Goal: Information Seeking & Learning: Learn about a topic

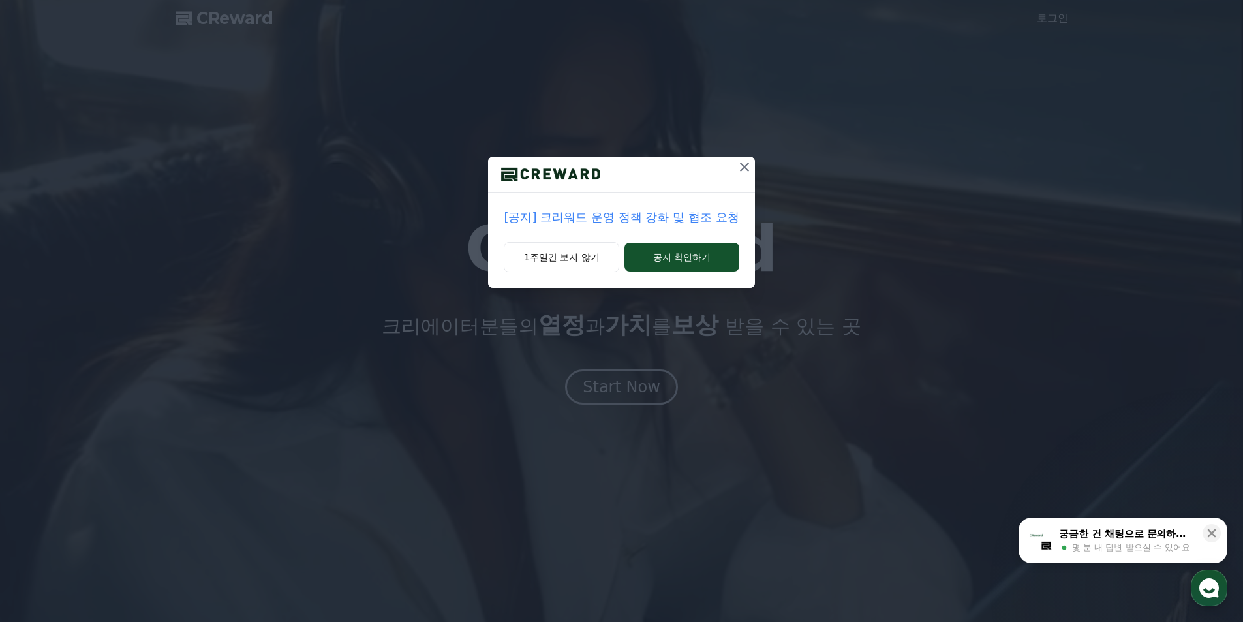
click at [590, 209] on p "[공지] 크리워드 운영 정책 강화 및 협조 요청" at bounding box center [621, 217] width 235 height 18
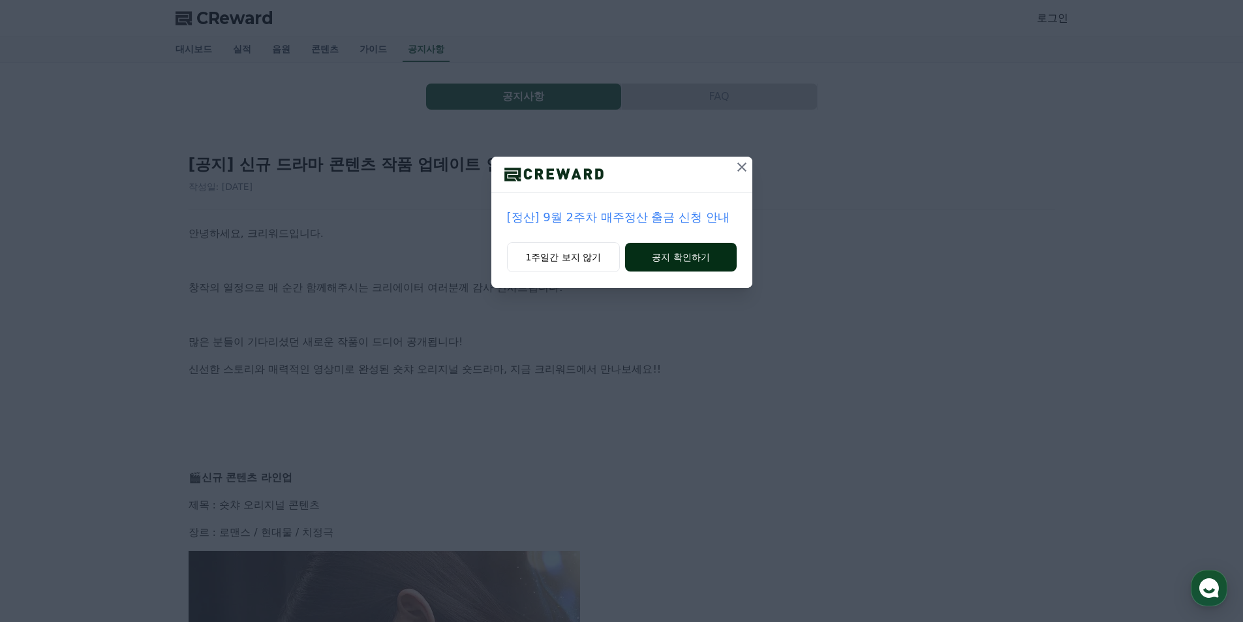
click at [663, 258] on button "공지 확인하기" at bounding box center [680, 257] width 111 height 29
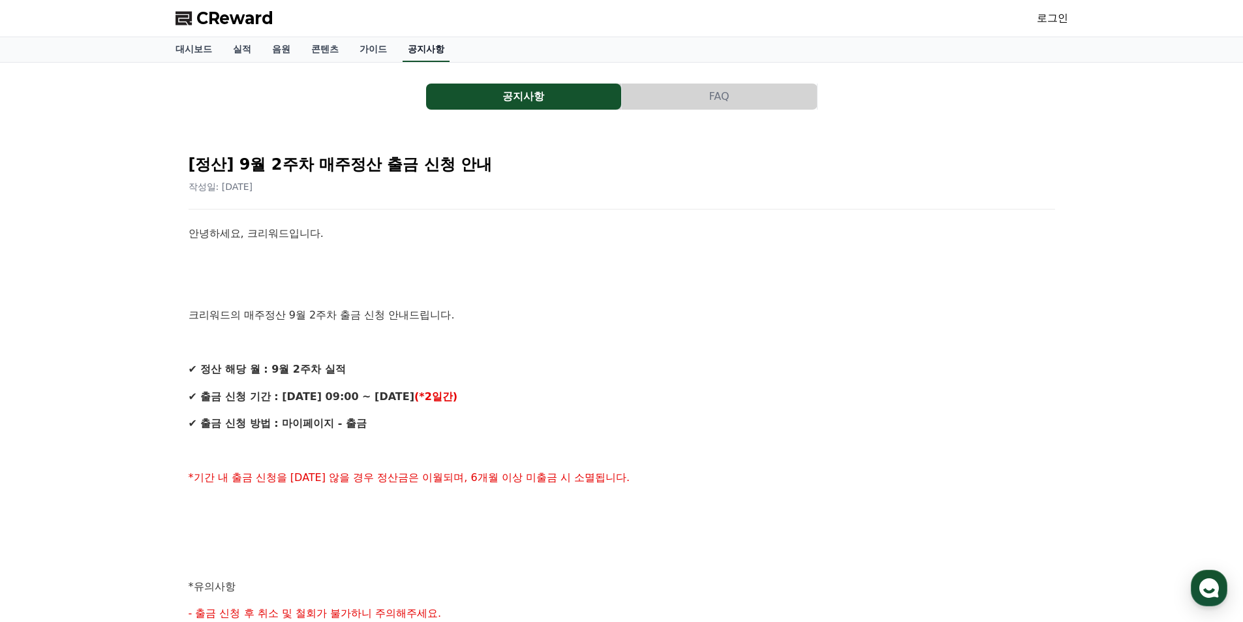
click at [414, 59] on link "공지사항" at bounding box center [425, 49] width 47 height 25
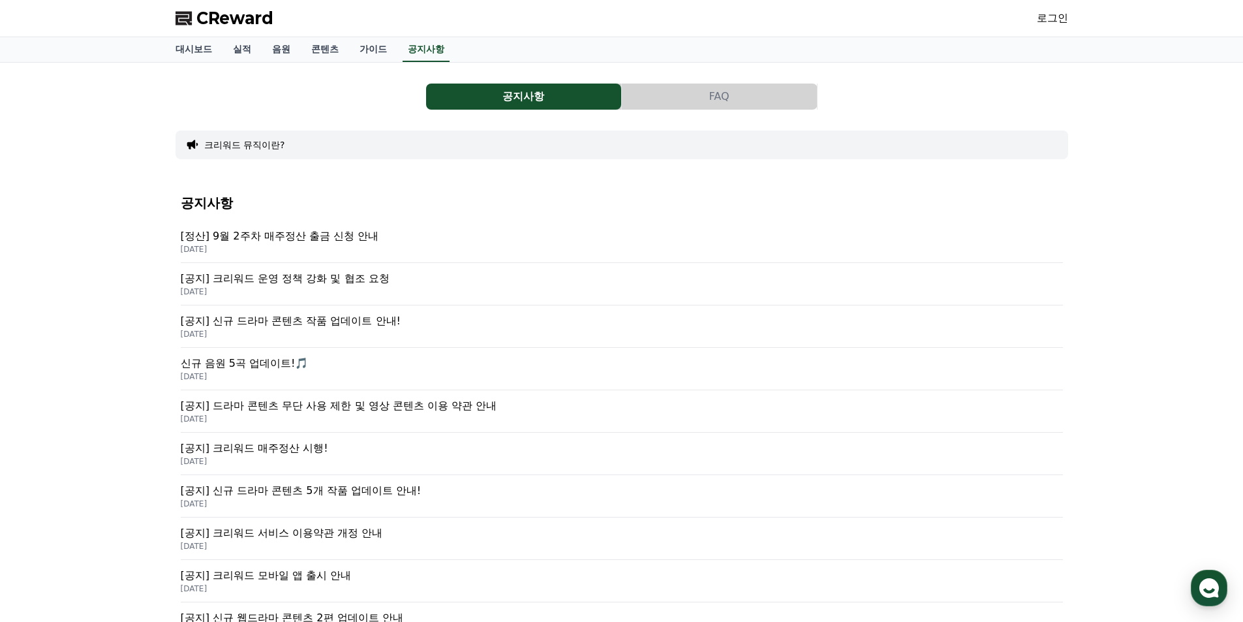
click at [325, 285] on p "[공지] 크리워드 운영 정책 강화 및 협조 요청" at bounding box center [622, 279] width 882 height 16
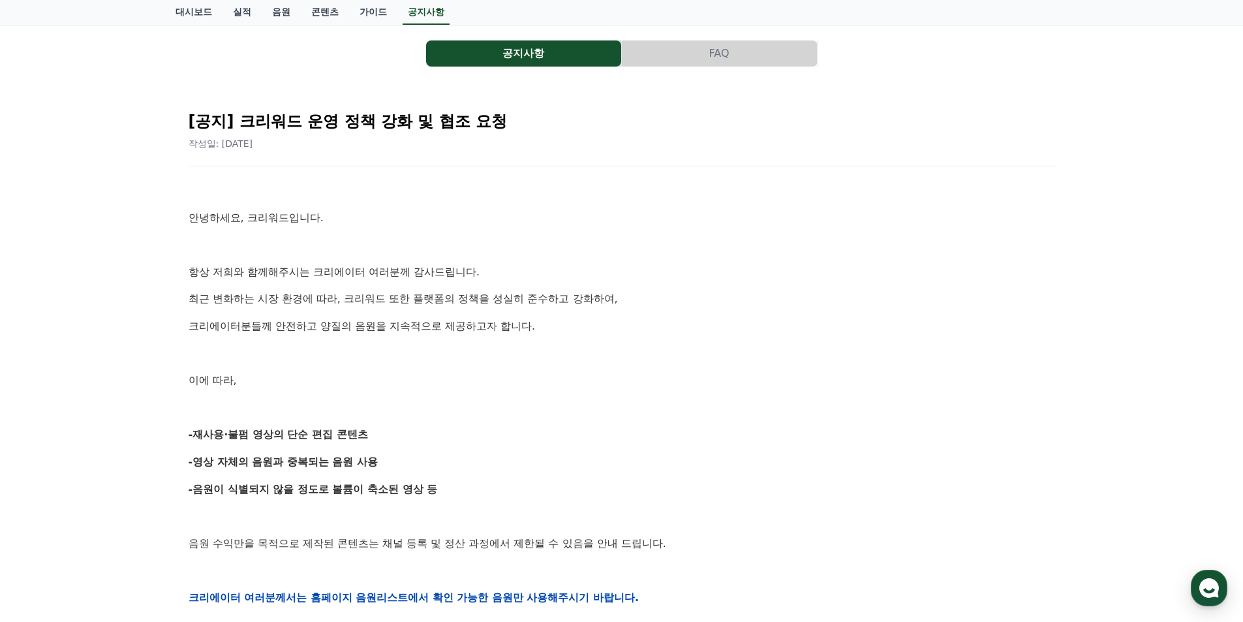
scroll to position [65, 0]
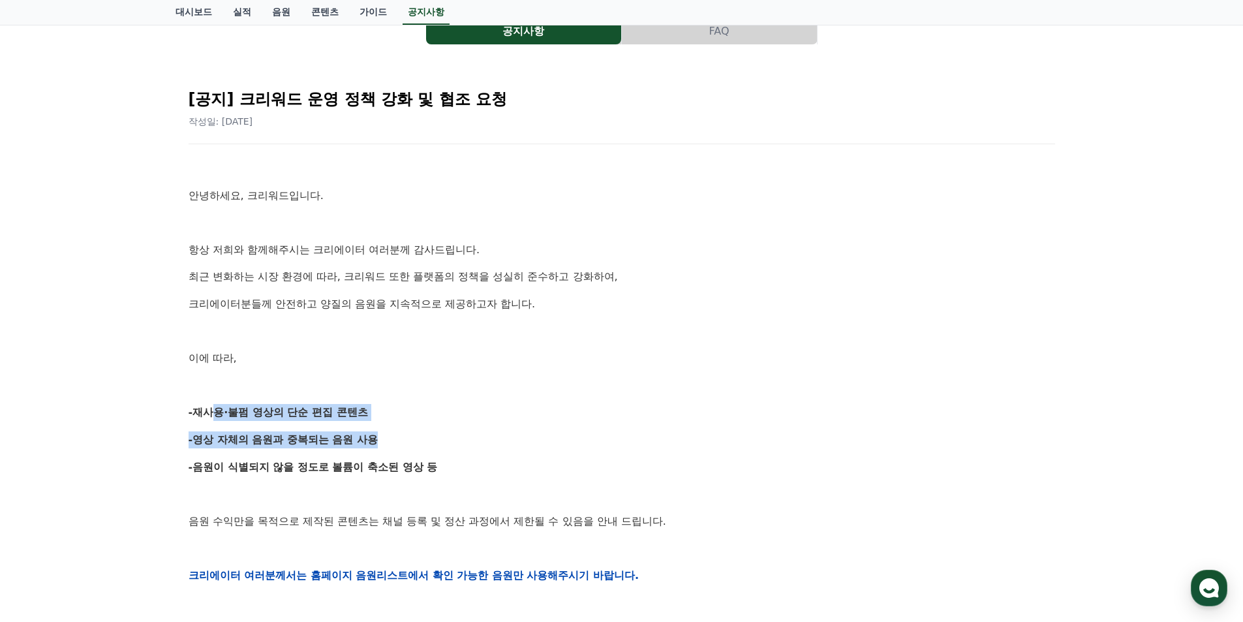
drag, startPoint x: 199, startPoint y: 415, endPoint x: 367, endPoint y: 423, distance: 168.5
click at [367, 423] on div "안녕하세요, 크리워드입니다. 항상 저희와 함께해주시는 크리에이터 여러분께 감사드립니다. 최근 변화하는 시장 환경에 따라, 크리워드 또한 플랫폼…" at bounding box center [622, 575] width 866 height 830
drag, startPoint x: 197, startPoint y: 412, endPoint x: 457, endPoint y: 474, distance: 266.7
click at [457, 474] on div "안녕하세요, 크리워드입니다. 항상 저희와 함께해주시는 크리에이터 여러분께 감사드립니다. 최근 변화하는 시장 환경에 따라, 크리워드 또한 플랫폼…" at bounding box center [622, 575] width 866 height 830
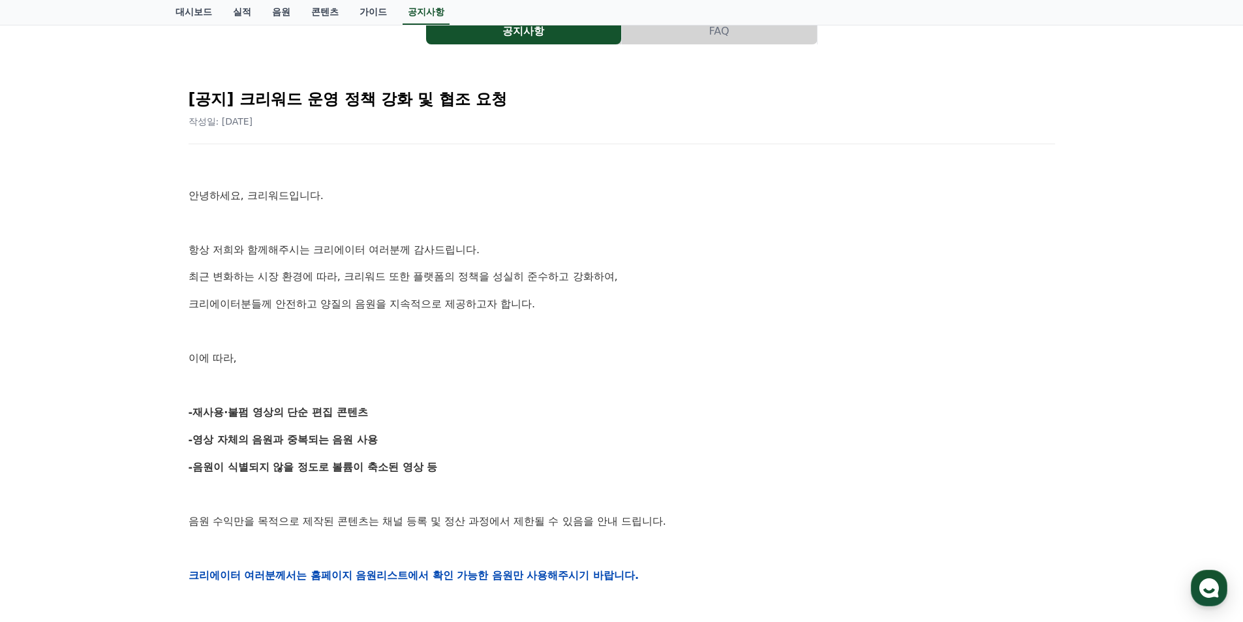
click at [457, 474] on p "-음원이 식별되지 않을 정도로 볼륨이 축소된 영상 등" at bounding box center [622, 467] width 866 height 17
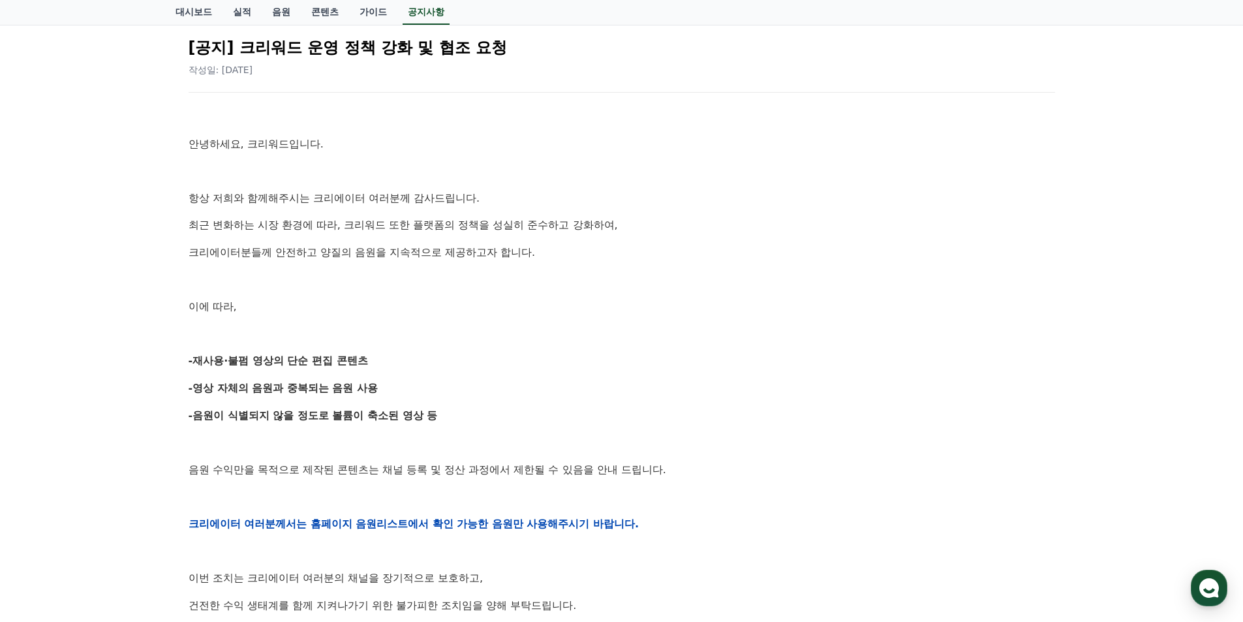
scroll to position [196, 0]
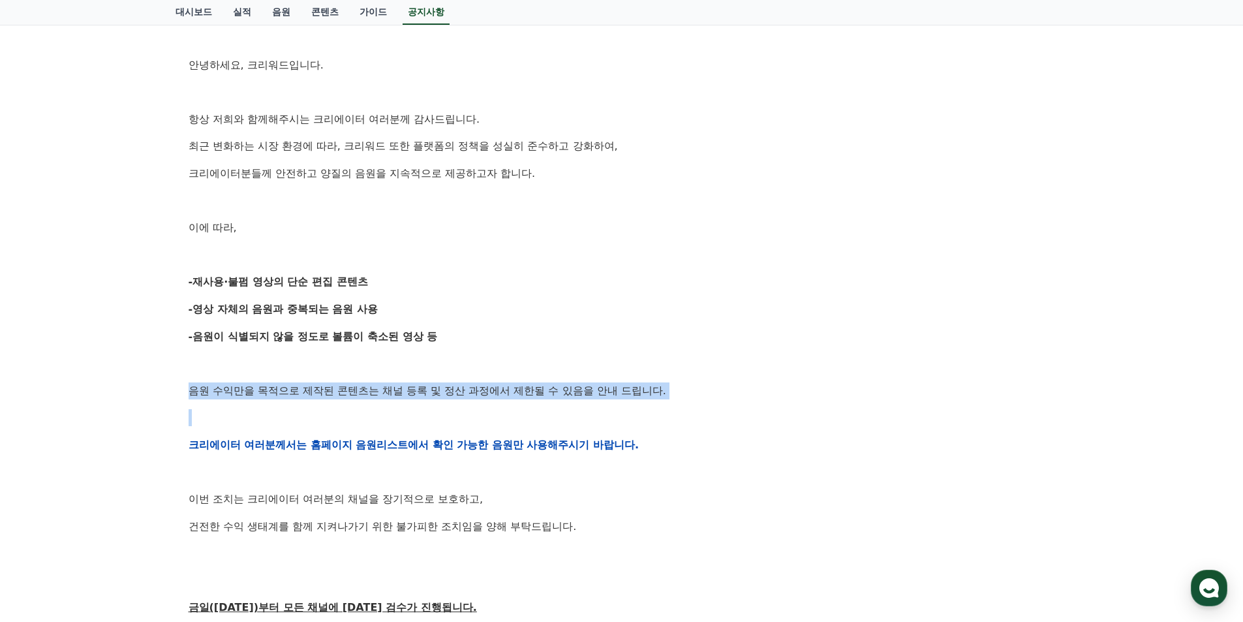
drag, startPoint x: 192, startPoint y: 391, endPoint x: 494, endPoint y: 404, distance: 302.2
click at [494, 404] on div "안녕하세요, 크리워드입니다. 항상 저희와 함께해주시는 크리에이터 여러분께 감사드립니다. 최근 변화하는 시장 환경에 따라, 크리워드 또한 플랫폼…" at bounding box center [622, 444] width 866 height 830
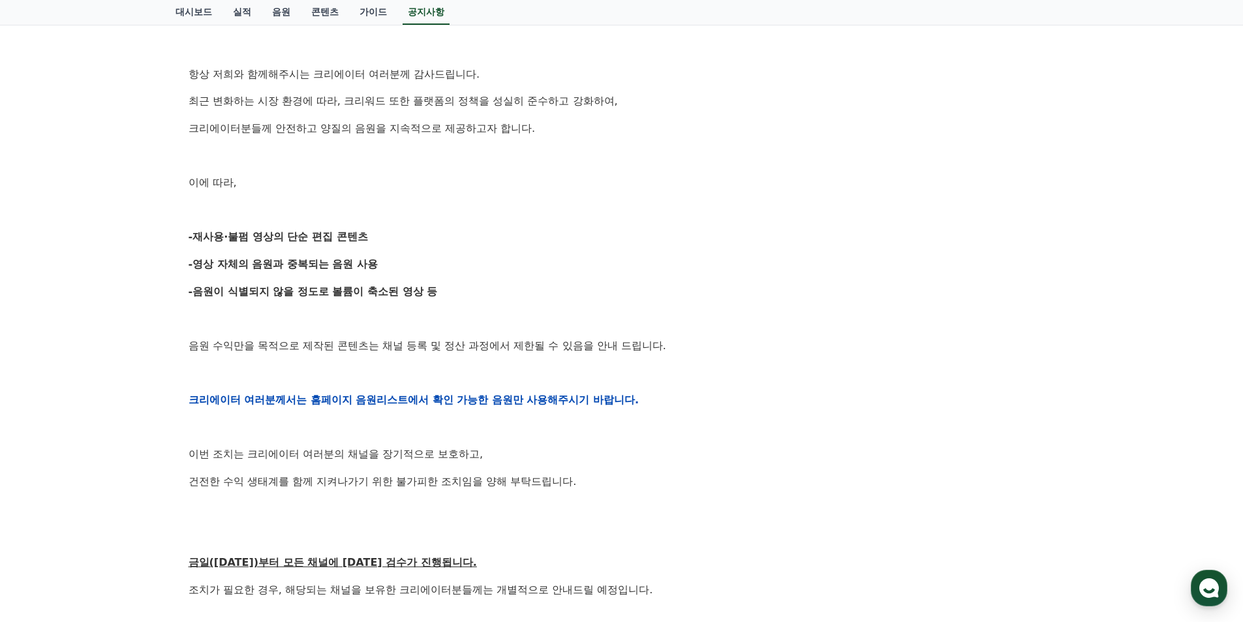
scroll to position [261, 0]
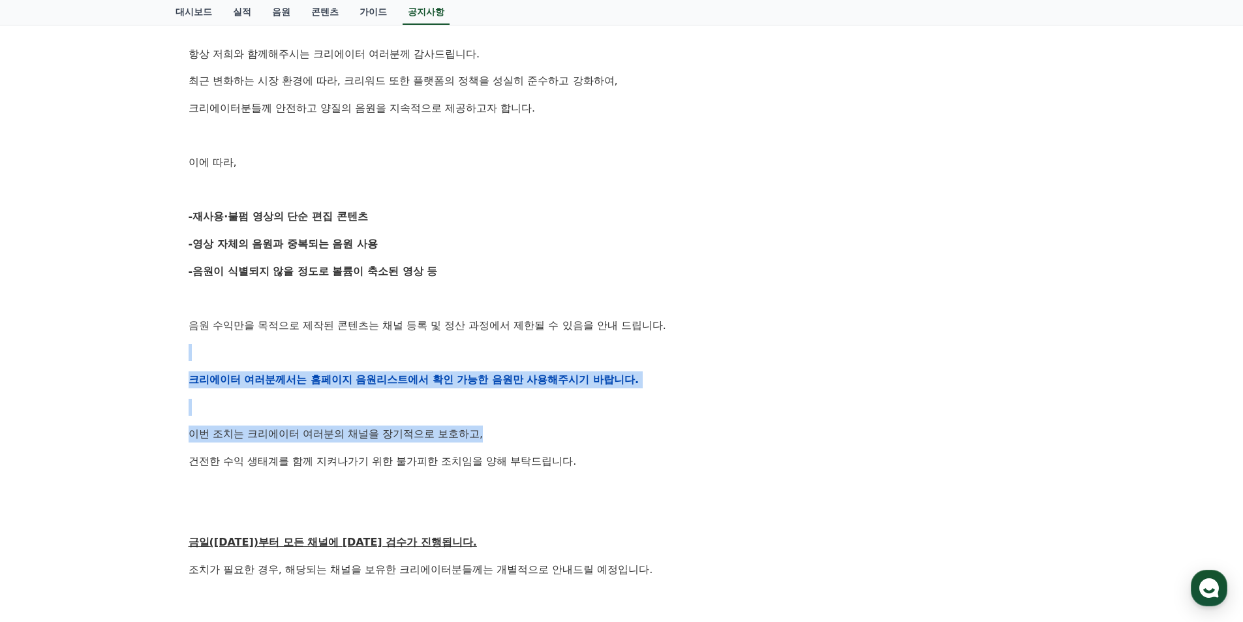
drag, startPoint x: 407, startPoint y: 376, endPoint x: 708, endPoint y: 429, distance: 305.2
click at [708, 429] on div "공지사항 FAQ [공지] 크리워드 운영 정책 강화 및 협조 요청 작성일: 2025-09-15 안녕하세요, 크리워드입니다. 항상 저희와 함께해주…" at bounding box center [621, 329] width 903 height 1045
click at [708, 429] on p "이번 조치는 크리에이터 여러분의 채널을 장기적으로 보호하고," at bounding box center [622, 433] width 866 height 17
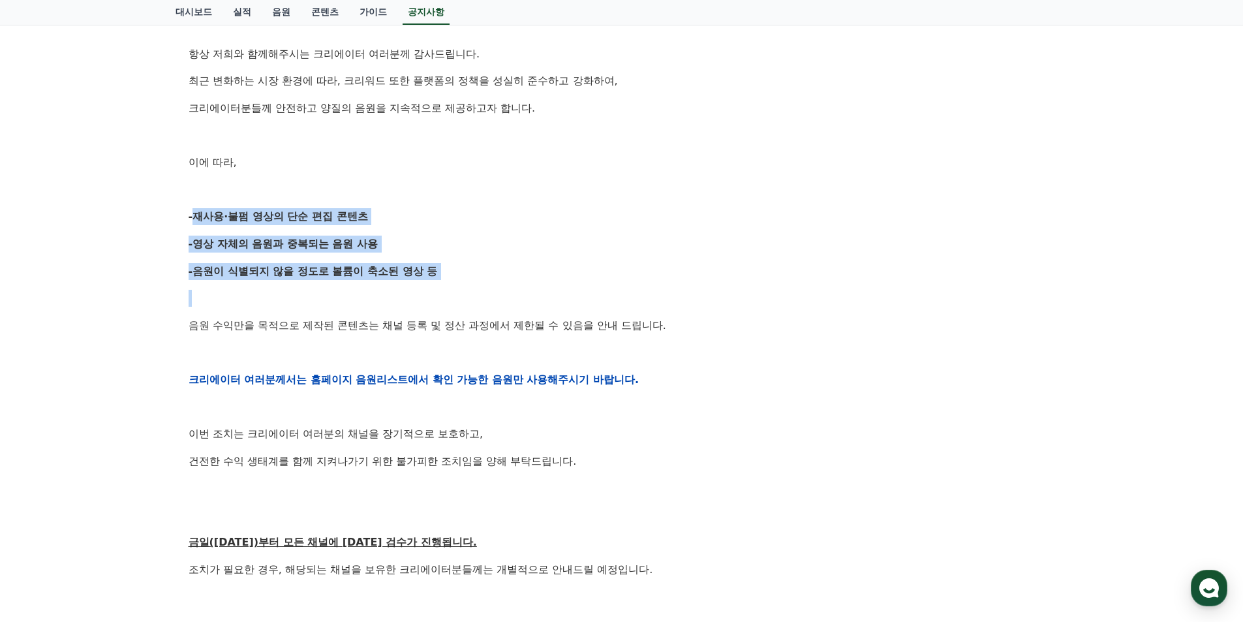
drag, startPoint x: 176, startPoint y: 215, endPoint x: 472, endPoint y: 294, distance: 306.0
click at [472, 294] on div "[공지] 크리워드 운영 정책 강화 및 협조 요청 작성일: 2025-09-15 안녕하세요, 크리워드입니다. 항상 저희와 함께해주시는 크리에이터 …" at bounding box center [621, 358] width 892 height 977
click at [472, 294] on p at bounding box center [622, 298] width 866 height 17
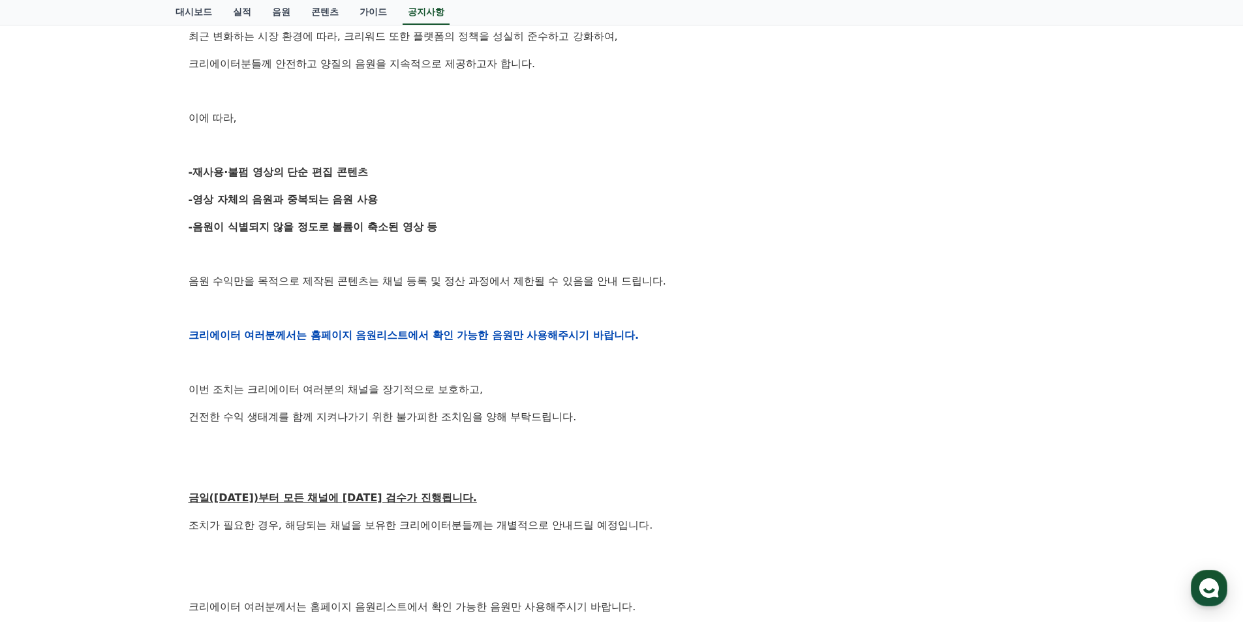
scroll to position [391, 0]
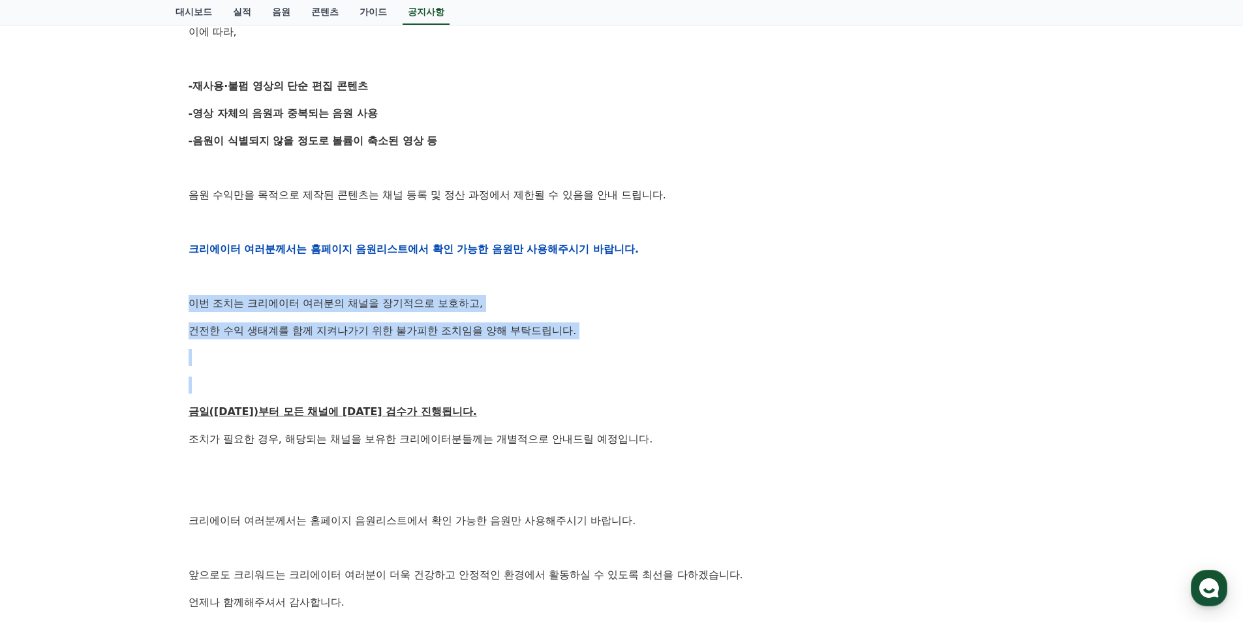
drag, startPoint x: 184, startPoint y: 309, endPoint x: 610, endPoint y: 374, distance: 430.9
click at [610, 374] on div "[공지] 크리워드 운영 정책 강화 및 협조 요청 작성일: 2025-09-15 안녕하세요, 크리워드입니다. 항상 저희와 함께해주시는 크리에이터 …" at bounding box center [622, 227] width 882 height 967
click at [610, 374] on div "안녕하세요, 크리워드입니다. 항상 저희와 함께해주시는 크리에이터 여러분께 감사드립니다. 최근 변화하는 시장 환경에 따라, 크리워드 또한 플랫폼…" at bounding box center [622, 249] width 866 height 830
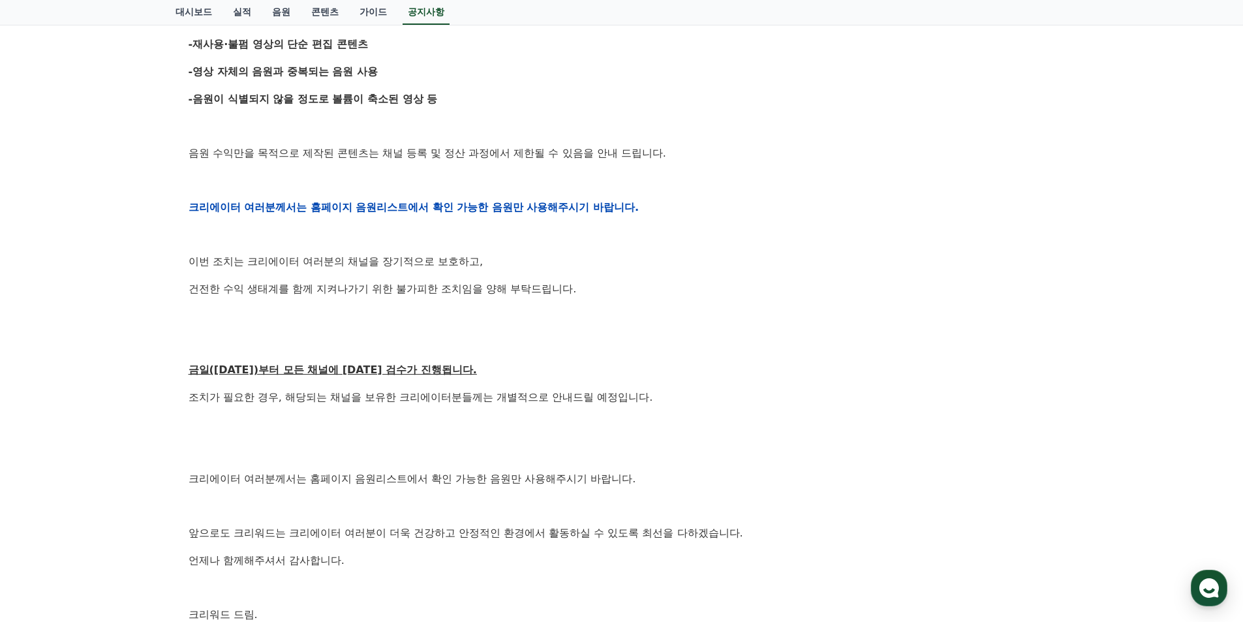
scroll to position [457, 0]
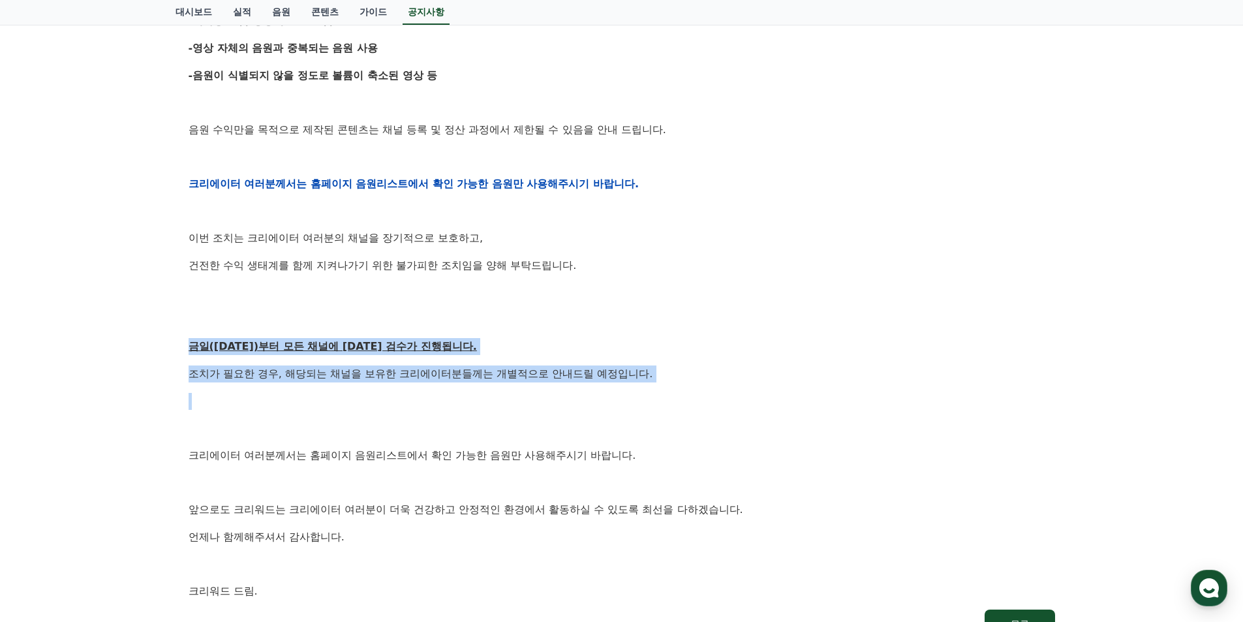
drag, startPoint x: 179, startPoint y: 346, endPoint x: 499, endPoint y: 384, distance: 321.8
click at [499, 384] on div "[공지] 크리워드 운영 정책 강화 및 협조 요청 작성일: 2025-09-15 안녕하세요, 크리워드입니다. 항상 저희와 함께해주시는 크리에이터 …" at bounding box center [621, 162] width 892 height 977
click at [499, 384] on div "안녕하세요, 크리워드입니다. 항상 저희와 함께해주시는 크리에이터 여러분께 감사드립니다. 최근 변화하는 시장 환경에 따라, 크리워드 또한 플랫폼…" at bounding box center [622, 183] width 866 height 830
drag, startPoint x: 277, startPoint y: 378, endPoint x: 573, endPoint y: 405, distance: 297.3
click at [573, 405] on div "안녕하세요, 크리워드입니다. 항상 저희와 함께해주시는 크리에이터 여러분께 감사드립니다. 최근 변화하는 시장 환경에 따라, 크리워드 또한 플랫폼…" at bounding box center [622, 183] width 866 height 830
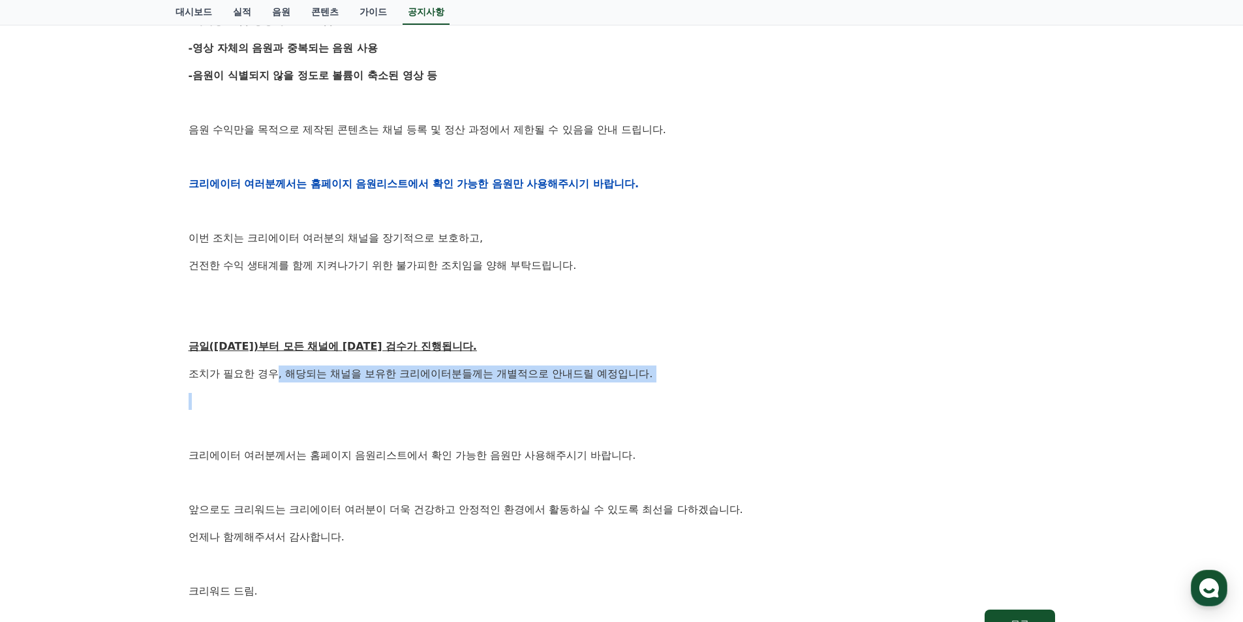
click at [573, 405] on p at bounding box center [622, 401] width 866 height 17
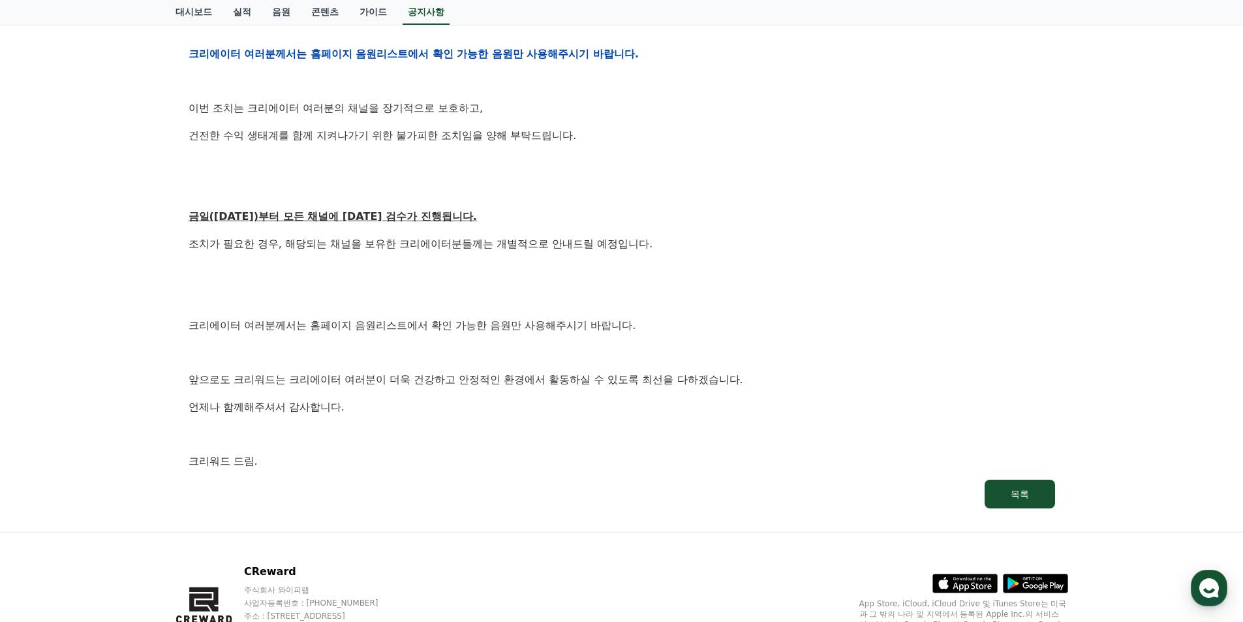
scroll to position [587, 0]
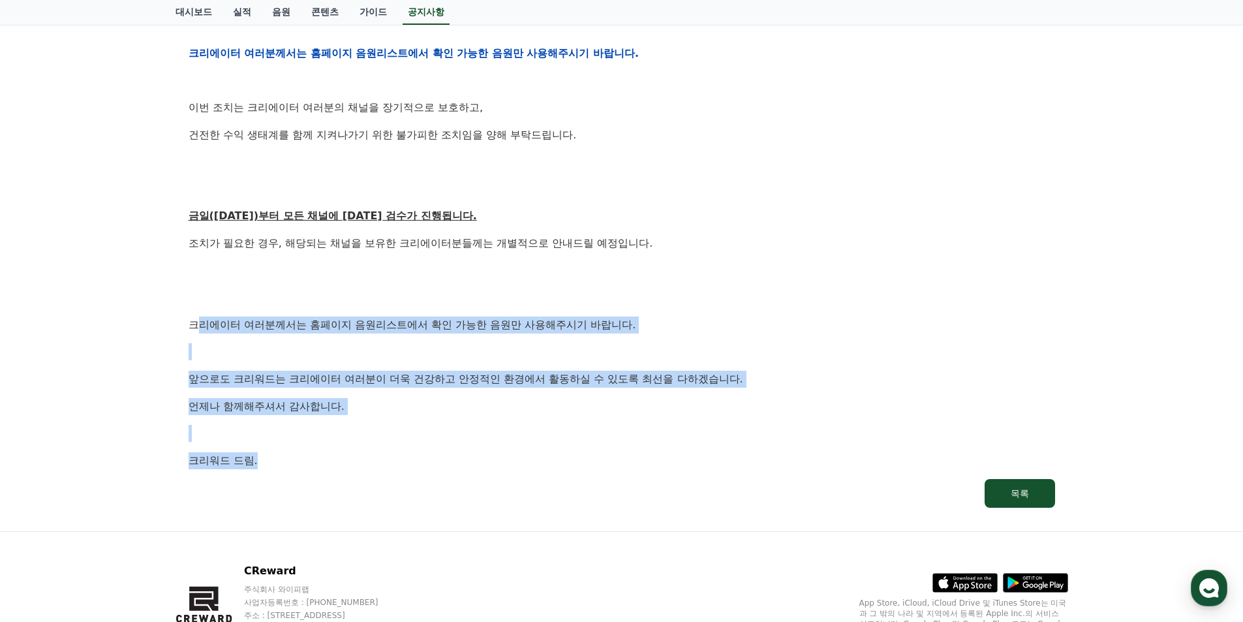
drag, startPoint x: 248, startPoint y: 342, endPoint x: 633, endPoint y: 453, distance: 400.3
click at [633, 453] on div "안녕하세요, 크리워드입니다. 항상 저희와 함께해주시는 크리에이터 여러분께 감사드립니다. 최근 변화하는 시장 환경에 따라, 크리워드 또한 플랫폼…" at bounding box center [622, 53] width 866 height 830
click at [633, 453] on p "크리워드 드림." at bounding box center [622, 460] width 866 height 17
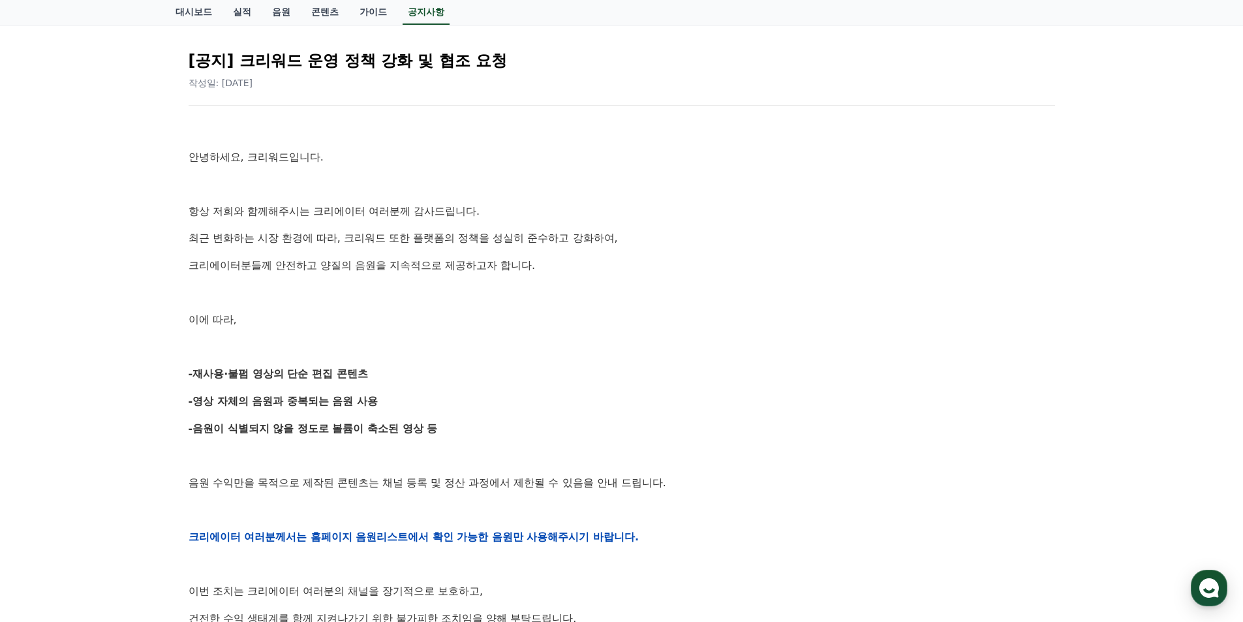
scroll to position [0, 0]
